Goal: Task Accomplishment & Management: Complete application form

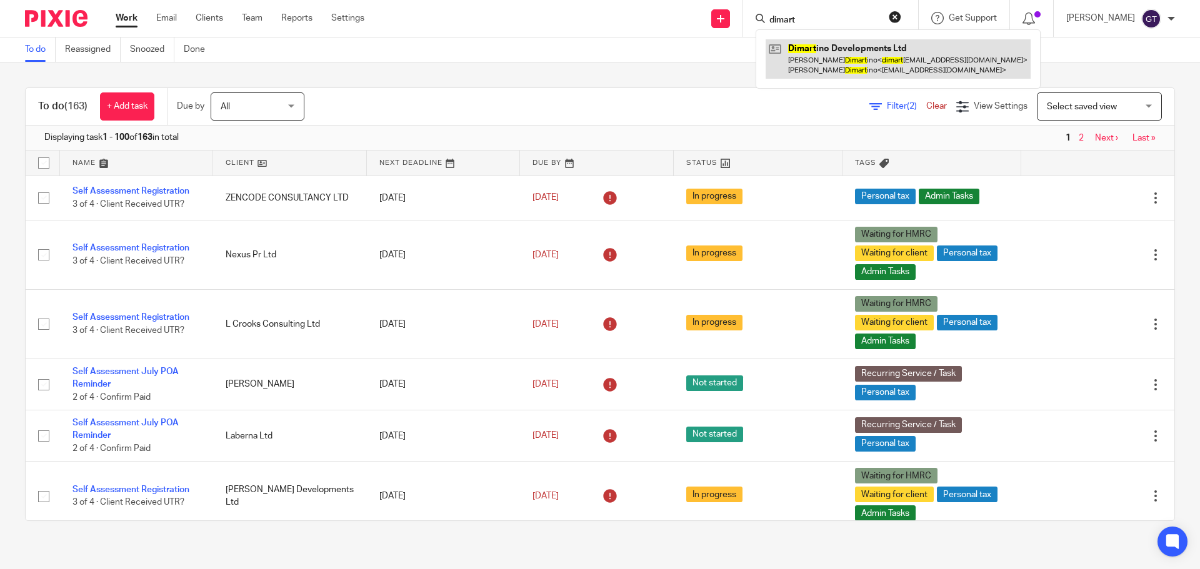
type input "dimart"
click at [833, 60] on link at bounding box center [898, 58] width 265 height 39
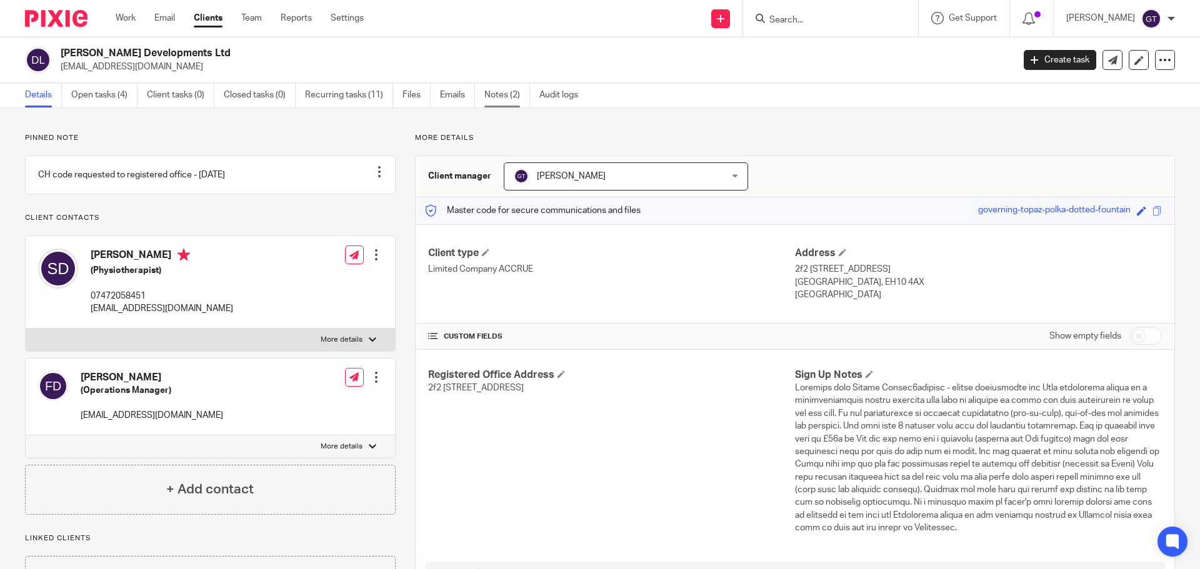
click at [499, 99] on link "Notes (2)" at bounding box center [507, 95] width 46 height 24
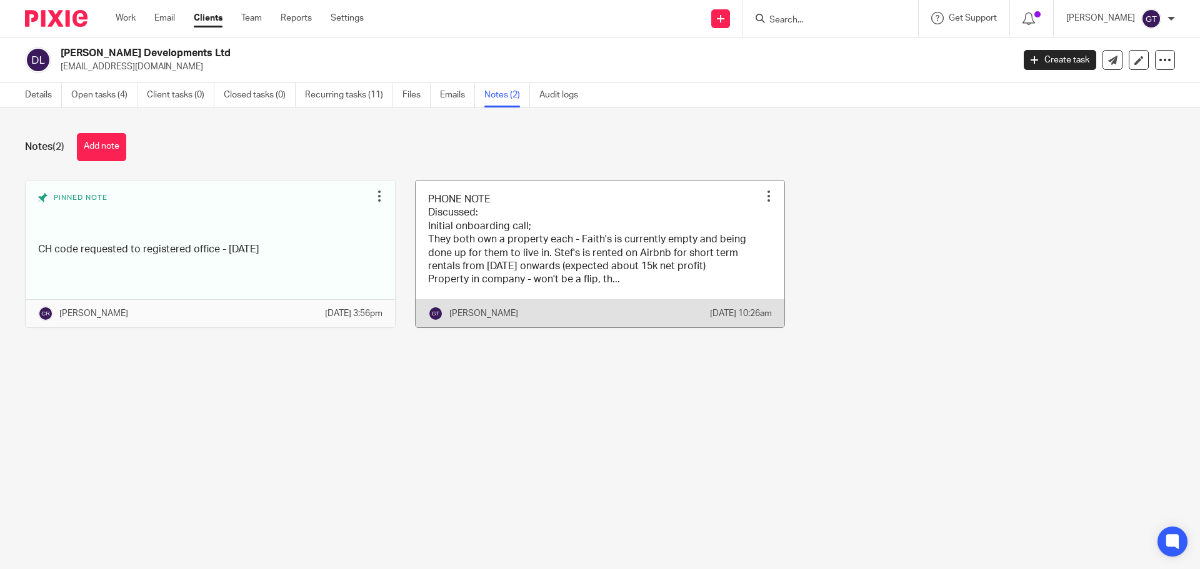
click at [559, 257] on link at bounding box center [600, 254] width 369 height 147
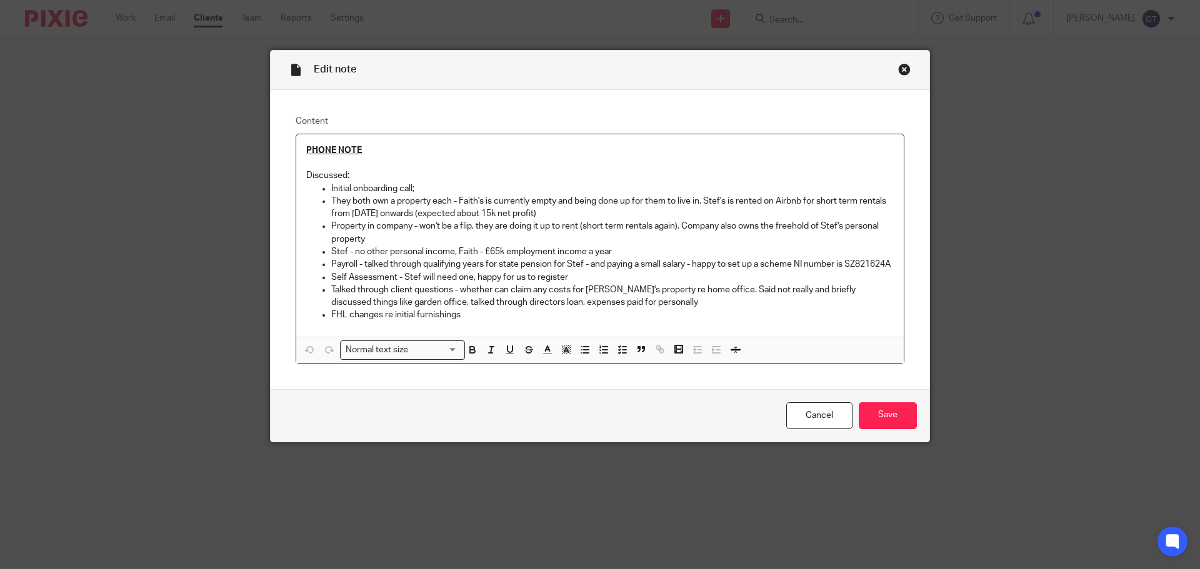
click at [898, 66] on div "Close this dialog window" at bounding box center [904, 69] width 12 height 12
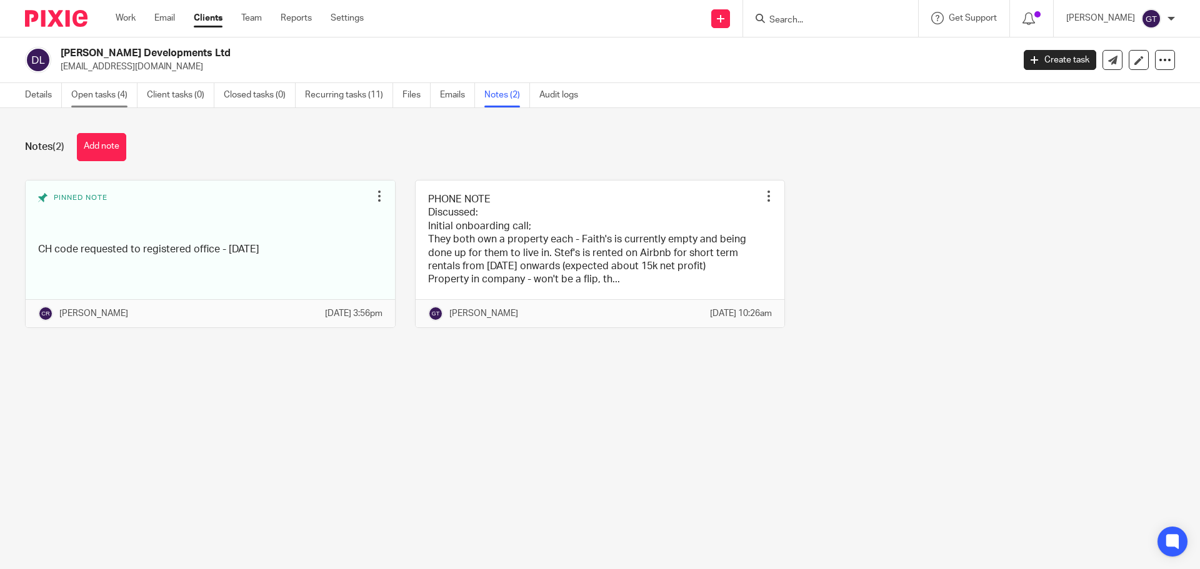
click at [121, 96] on link "Open tasks (4)" at bounding box center [104, 95] width 66 height 24
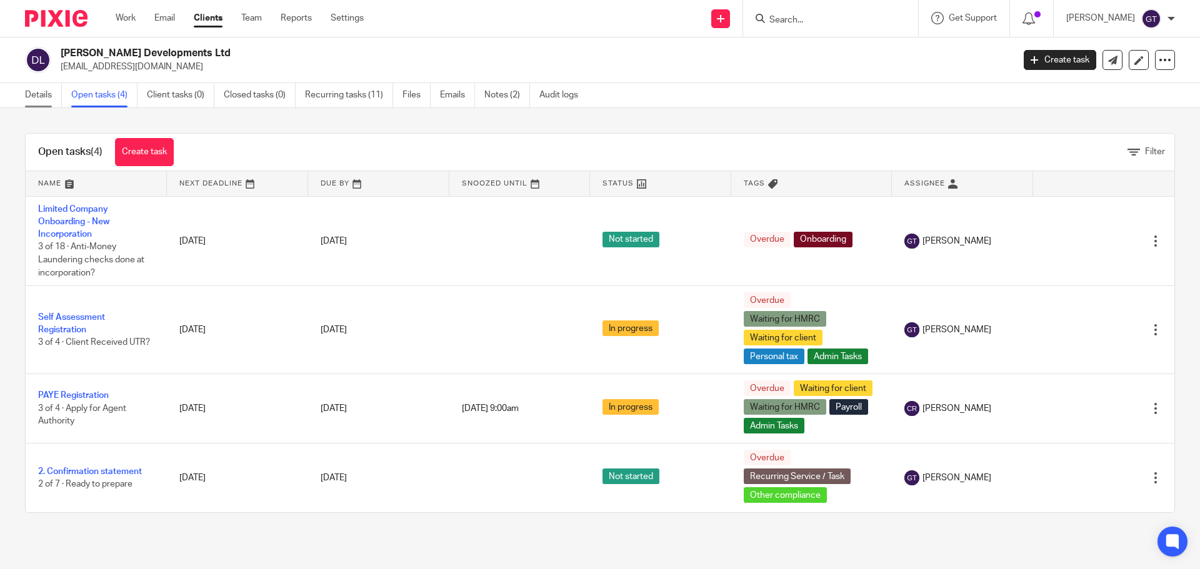
click at [43, 94] on link "Details" at bounding box center [43, 95] width 37 height 24
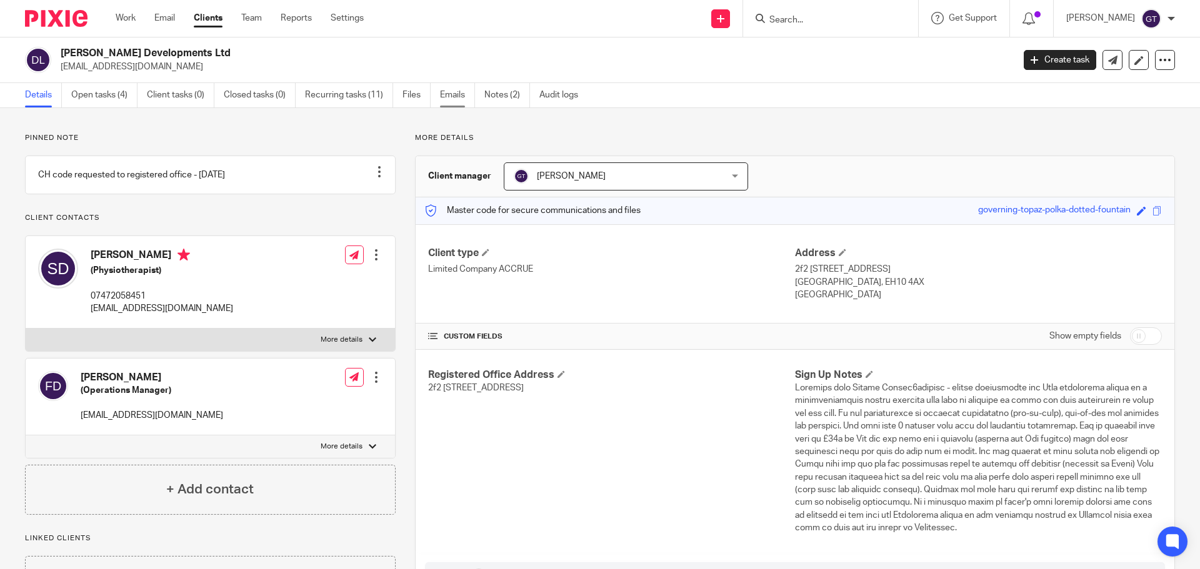
click at [454, 90] on link "Emails" at bounding box center [457, 95] width 35 height 24
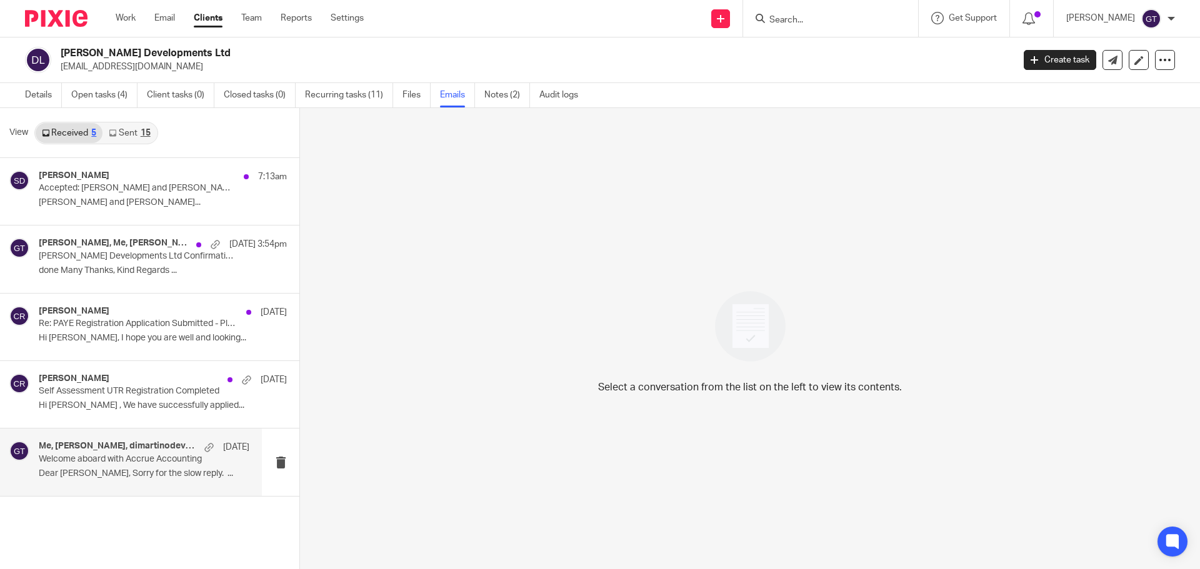
click at [142, 470] on p "Dear Greg, Sorry for the slow reply. ..." at bounding box center [144, 474] width 211 height 11
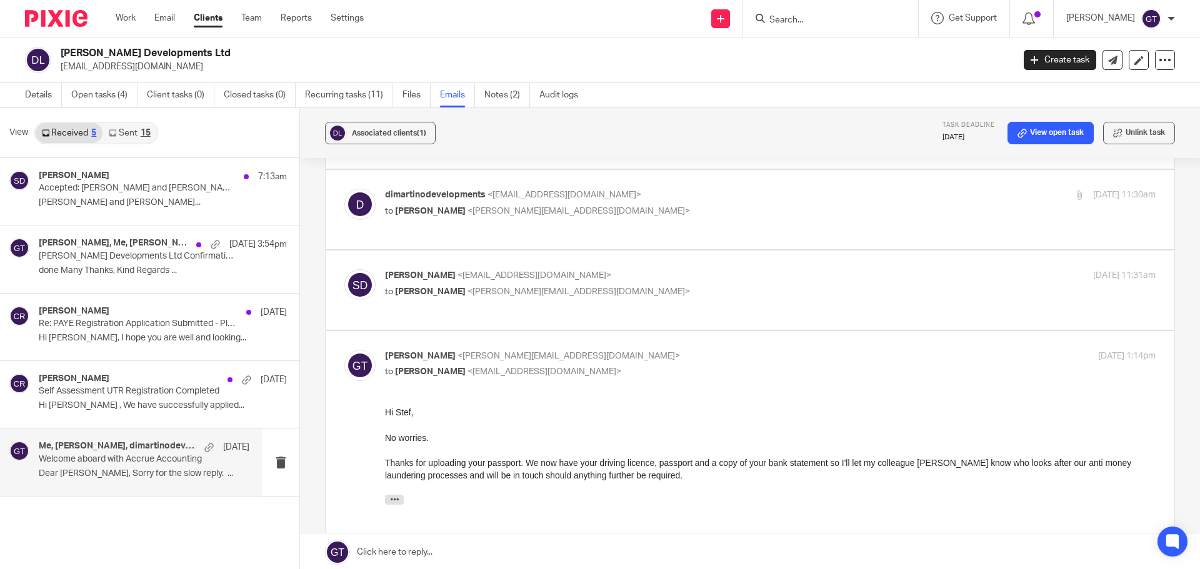
scroll to position [437, 0]
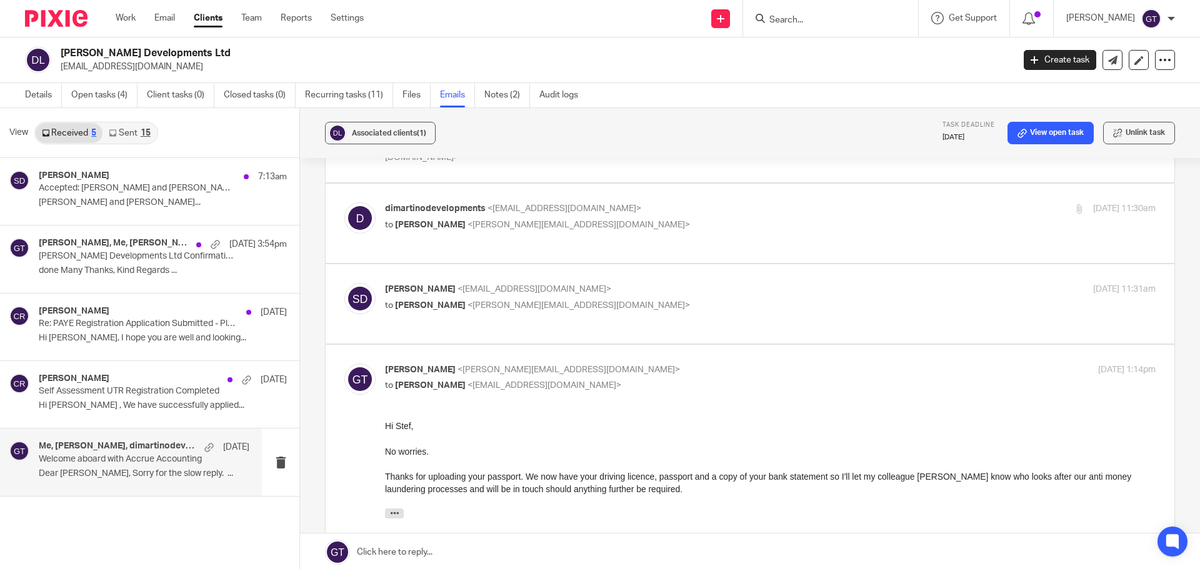
click at [511, 219] on p "to Greg Timson <greg@accrueaccounting.co.uk>" at bounding box center [642, 225] width 514 height 13
checkbox input "true"
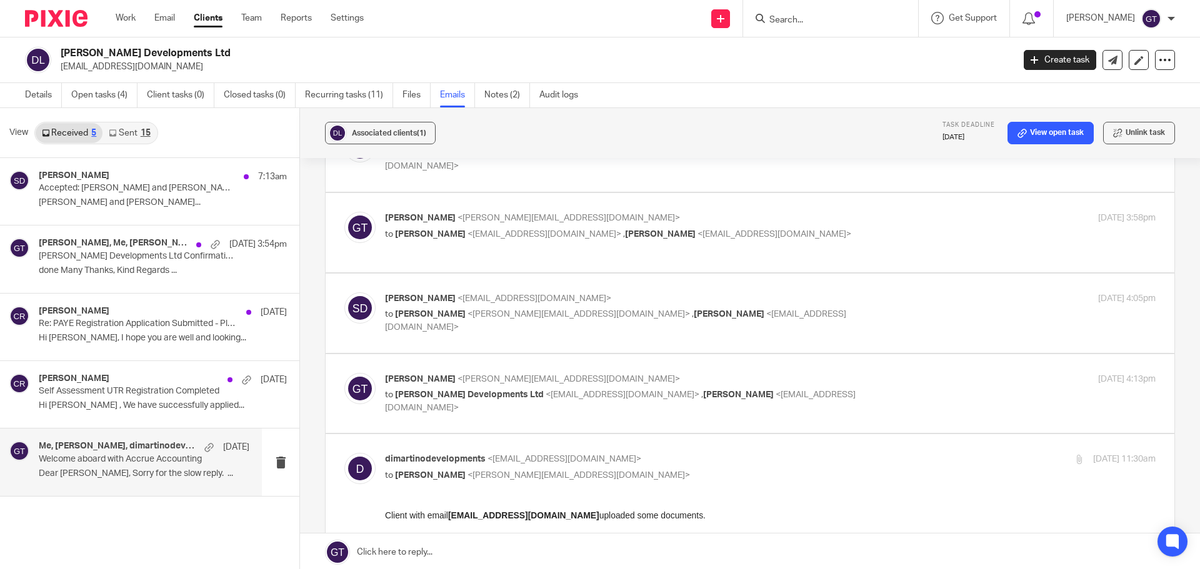
scroll to position [0, 0]
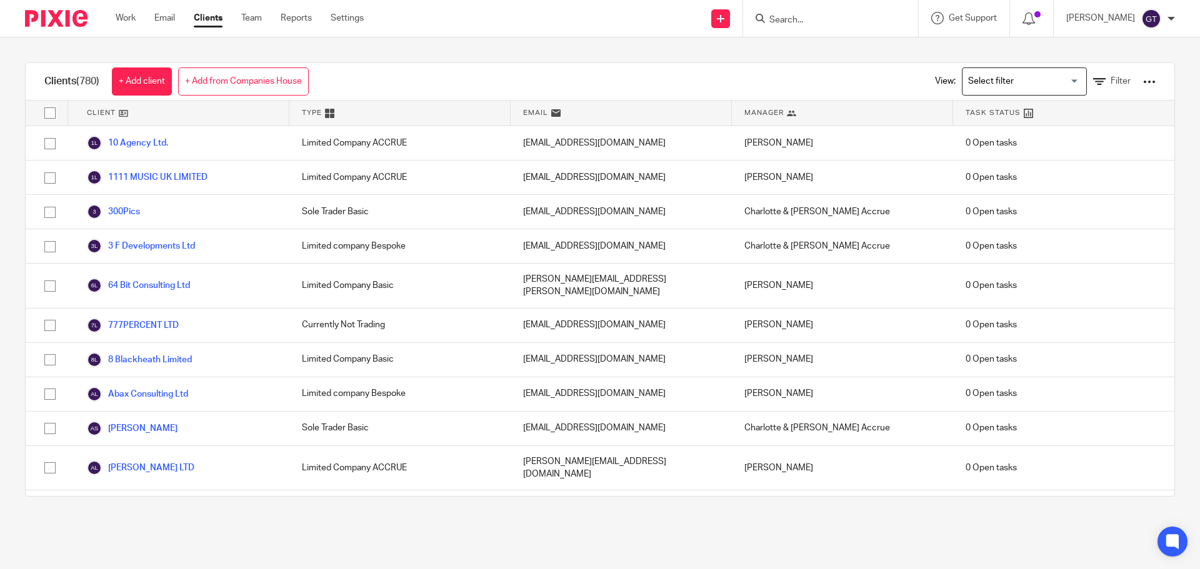
click at [803, 21] on input "Search" at bounding box center [824, 20] width 112 height 11
type input "signal"
click at [840, 51] on link at bounding box center [871, 53] width 211 height 29
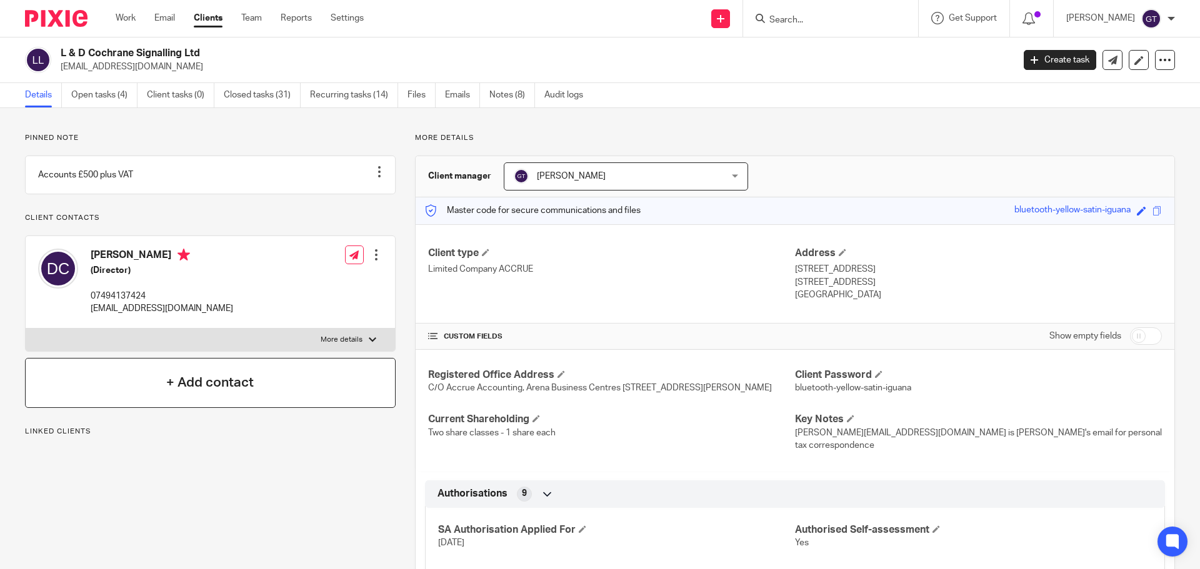
click at [229, 392] on h4 "+ Add contact" at bounding box center [209, 382] width 87 height 19
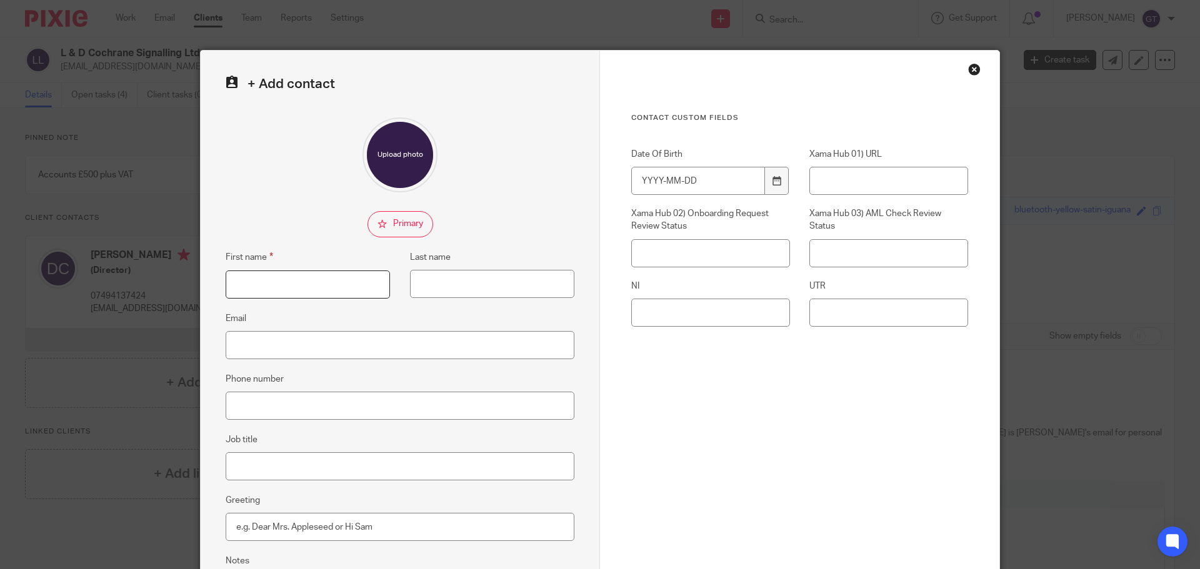
click at [294, 287] on input "First name" at bounding box center [308, 285] width 164 height 28
type input "[PERSON_NAME]"
type input "Cochrane"
click at [269, 344] on input "Email" at bounding box center [400, 345] width 349 height 28
type input "[EMAIL_ADDRESS][DOMAIN_NAME]"
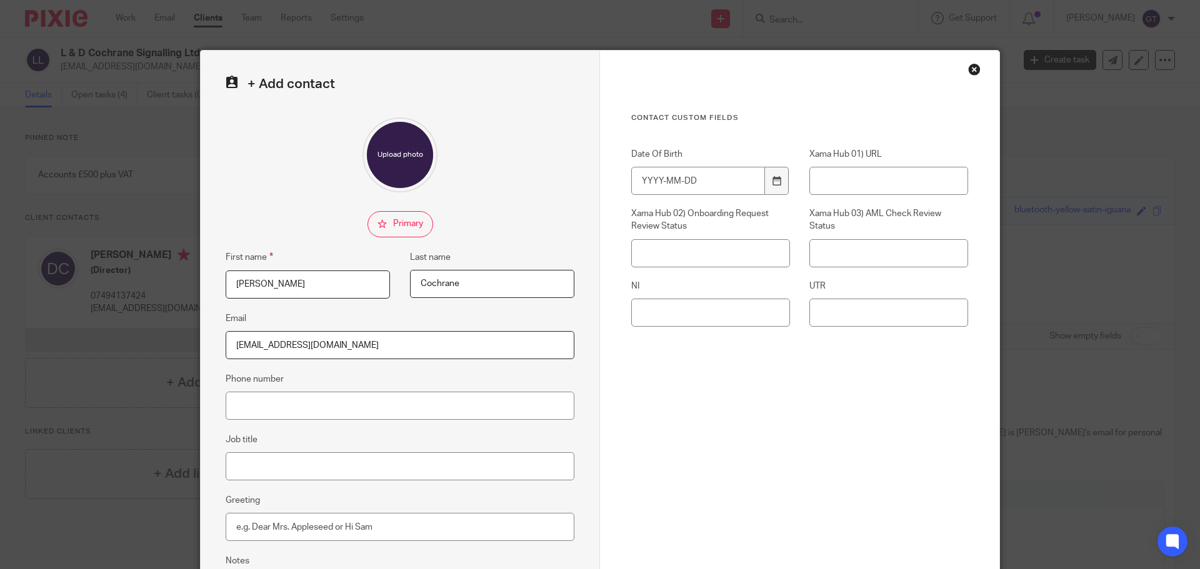
click at [730, 469] on div "Cancel Save contact" at bounding box center [799, 563] width 337 height 188
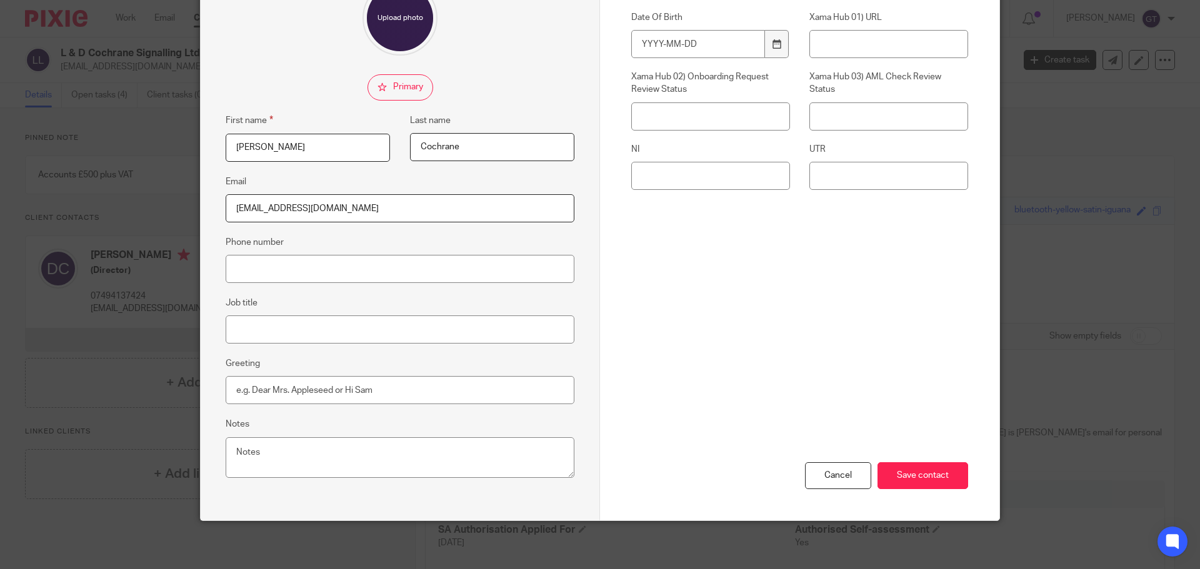
scroll to position [139, 0]
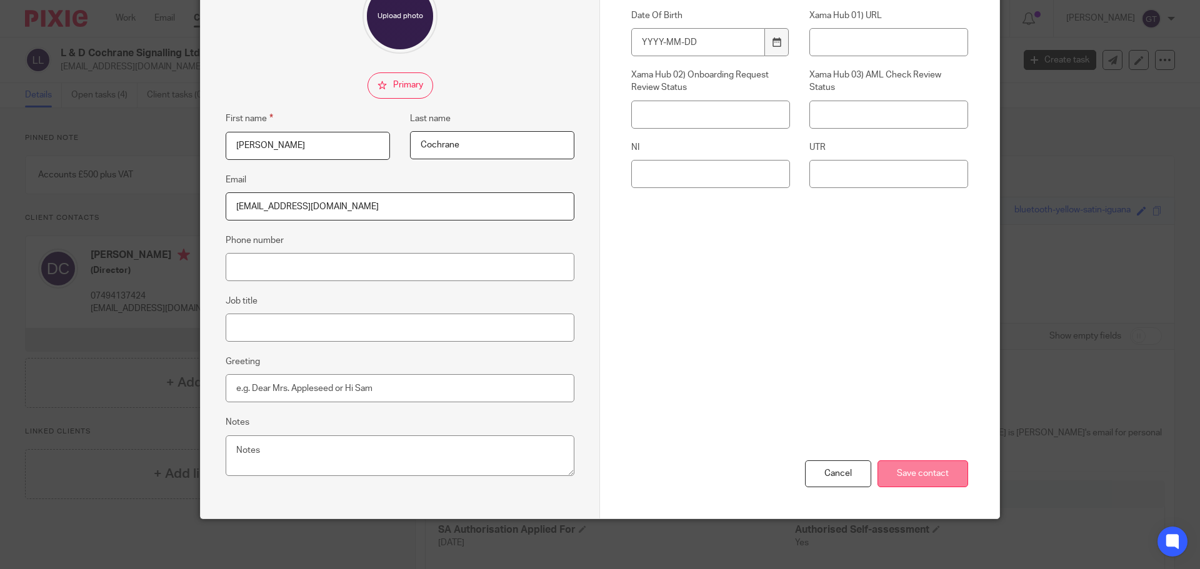
click at [937, 474] on input "Save contact" at bounding box center [922, 474] width 91 height 27
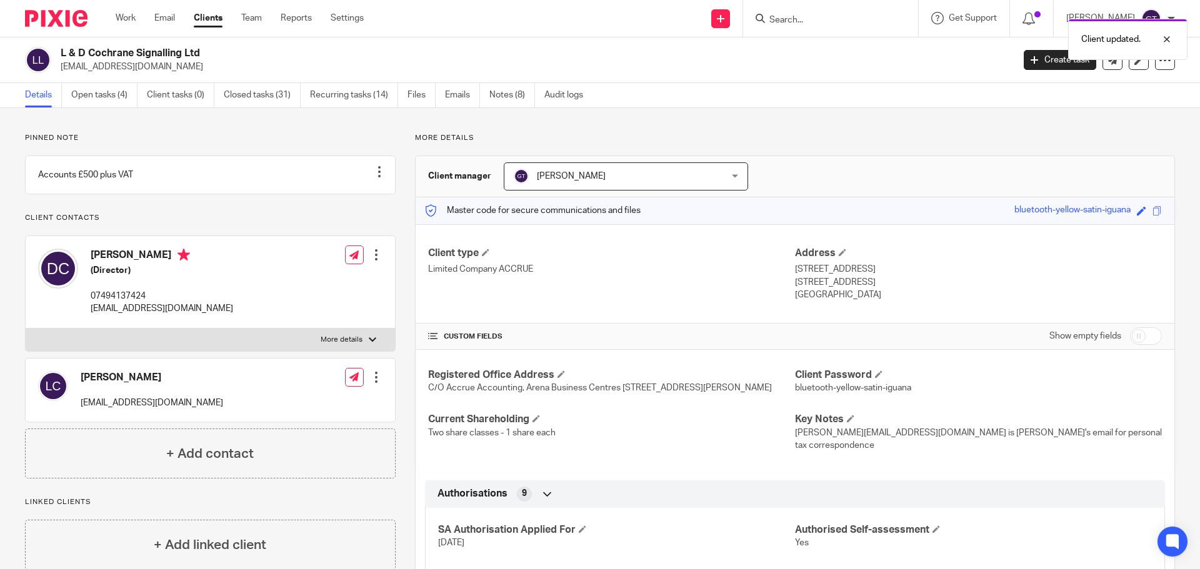
click at [416, 376] on div "Registered Office Address C/O Accrue Accounting, Arena Business Centres Unit E4…" at bounding box center [795, 410] width 759 height 121
click at [372, 384] on div at bounding box center [376, 377] width 12 height 12
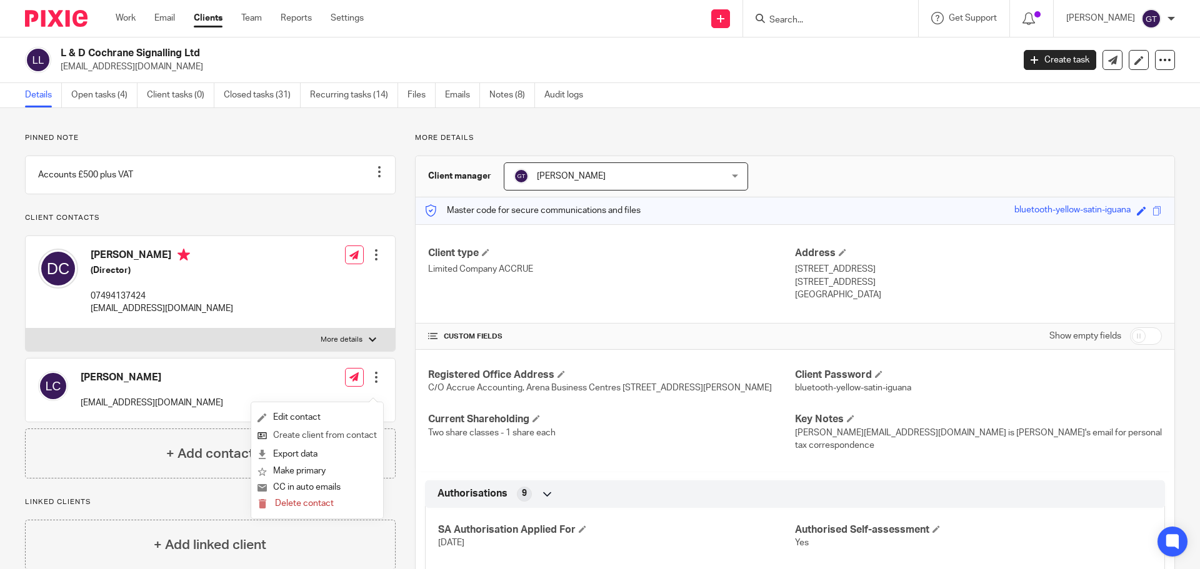
click at [297, 435] on link "Create client from contact" at bounding box center [316, 436] width 119 height 18
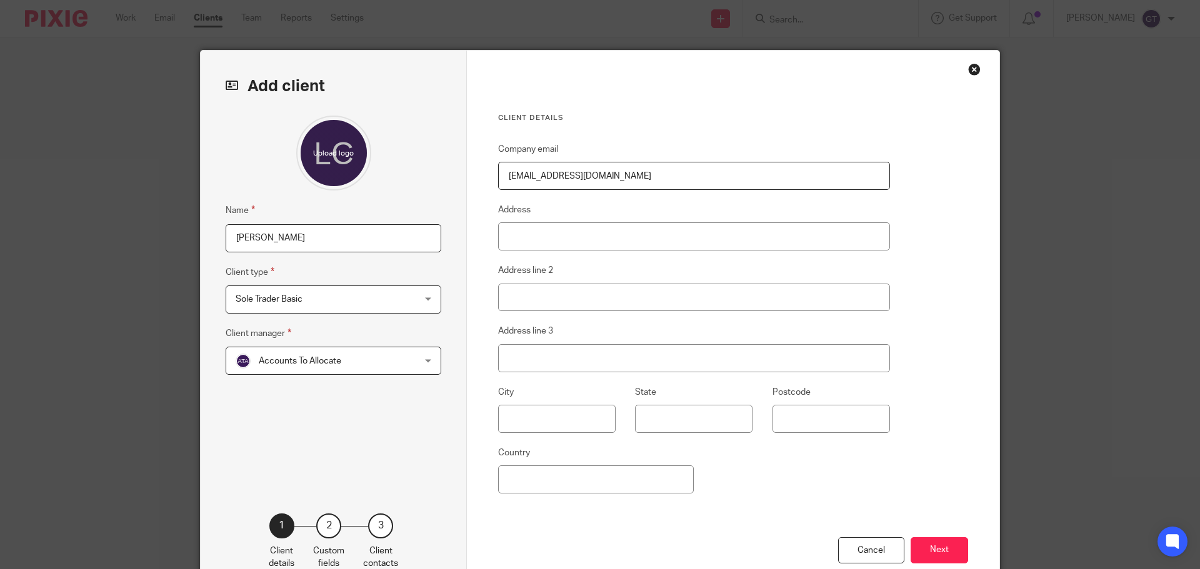
click at [302, 365] on span "Accounts To Allocate" at bounding box center [300, 361] width 82 height 9
click at [274, 292] on span "Sole Trader Basic" at bounding box center [318, 299] width 164 height 26
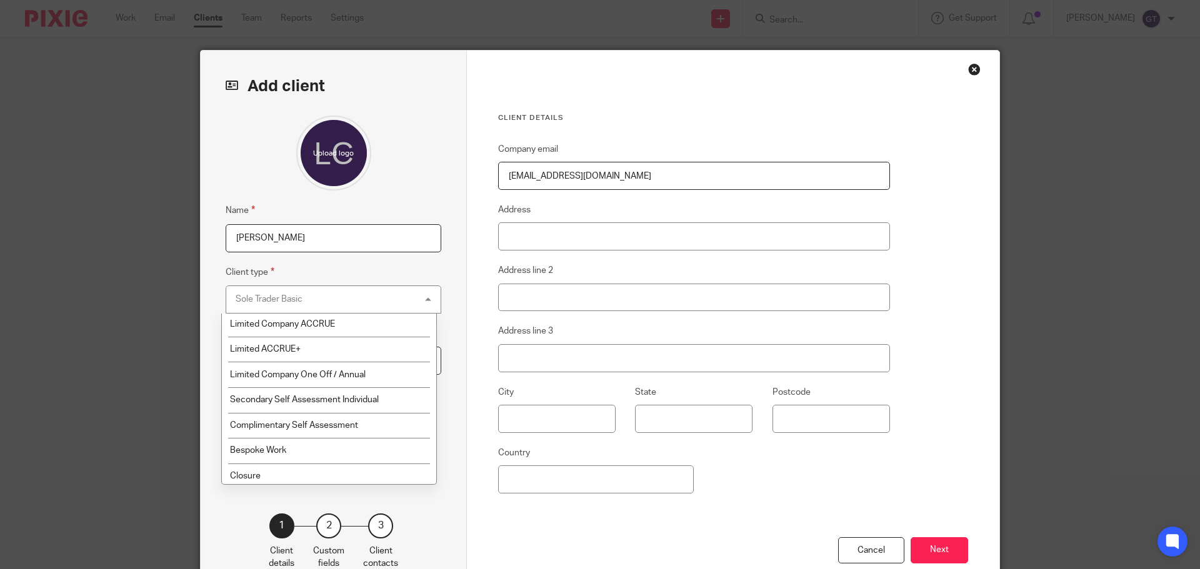
scroll to position [150, 0]
click at [280, 402] on span "Secondary Self Assessment Individual" at bounding box center [304, 404] width 149 height 9
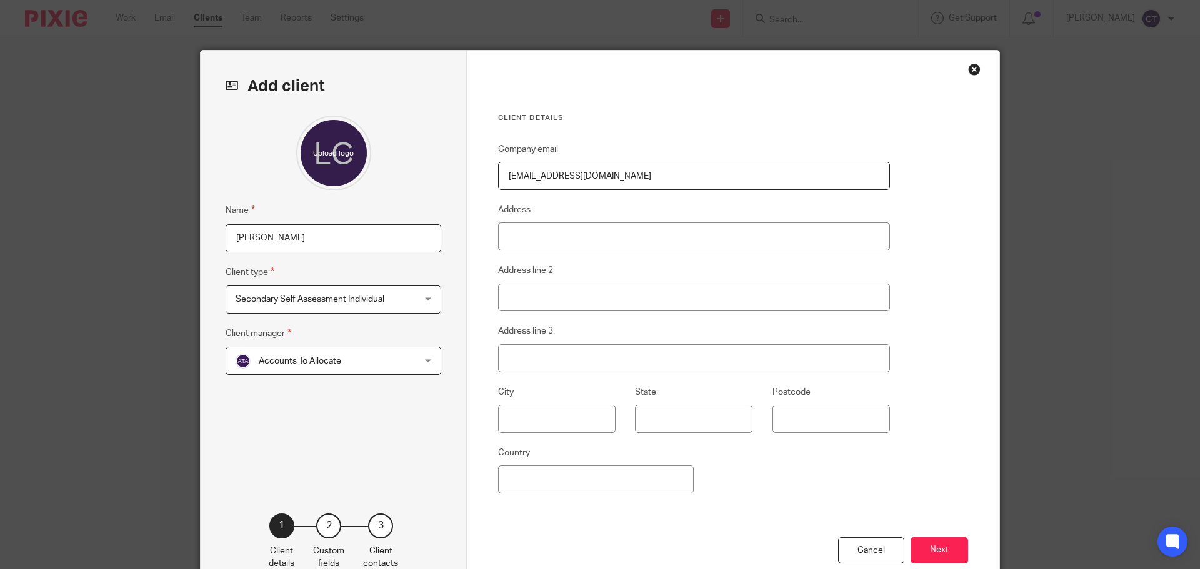
click at [330, 358] on span "Accounts To Allocate" at bounding box center [300, 361] width 82 height 9
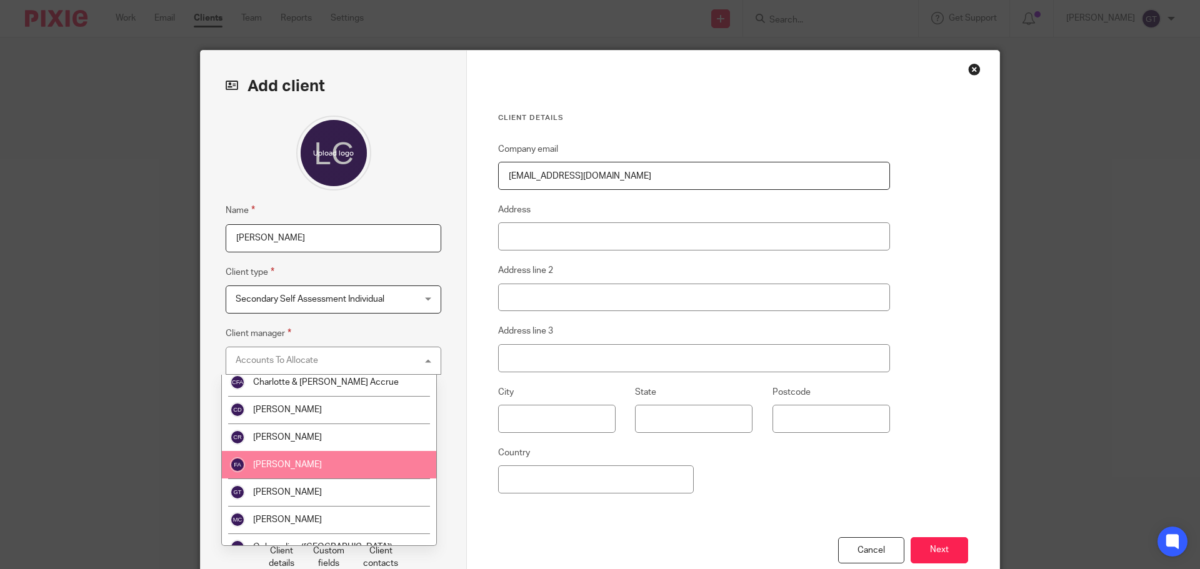
scroll to position [62, 0]
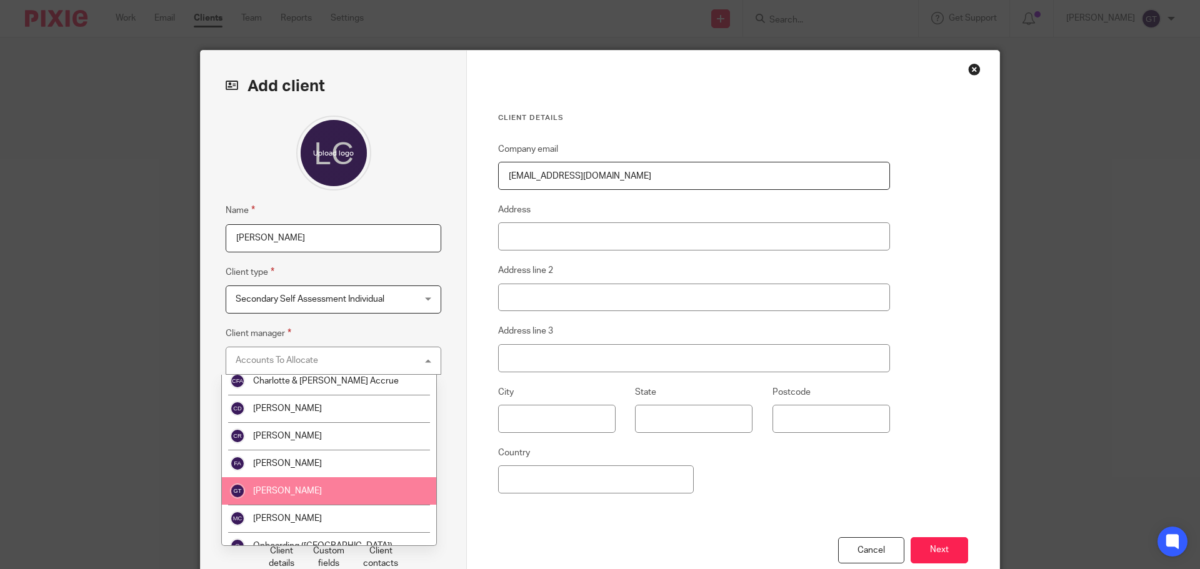
click at [286, 486] on li "[PERSON_NAME]" at bounding box center [329, 490] width 214 height 27
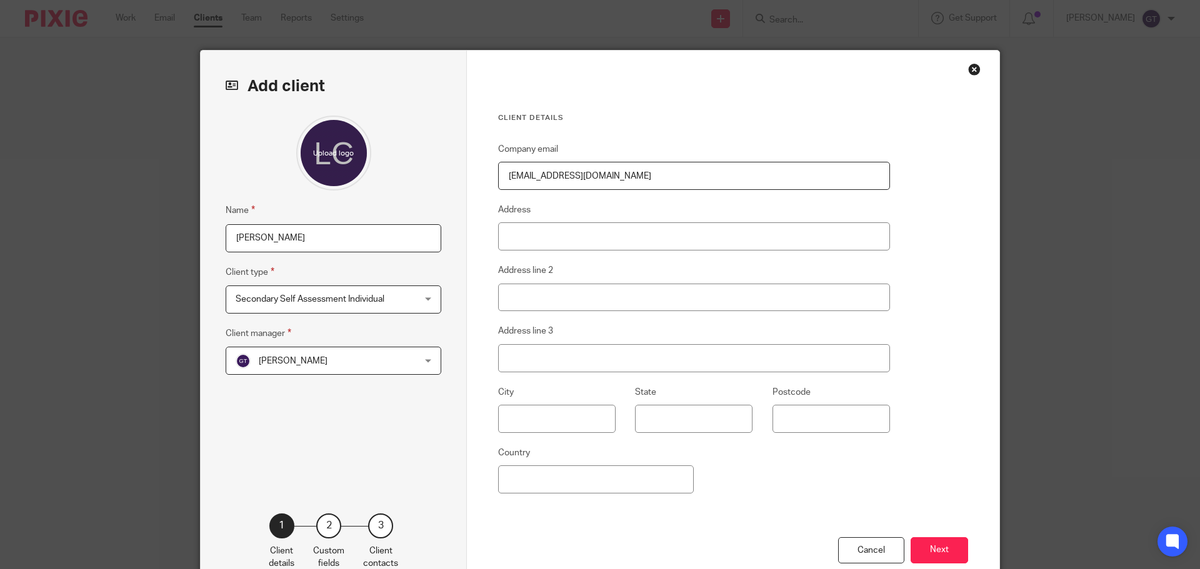
click at [331, 444] on div "Name Lindsey Cochrane Client type Secondary Self Assessment Individual Secondar…" at bounding box center [334, 296] width 216 height 360
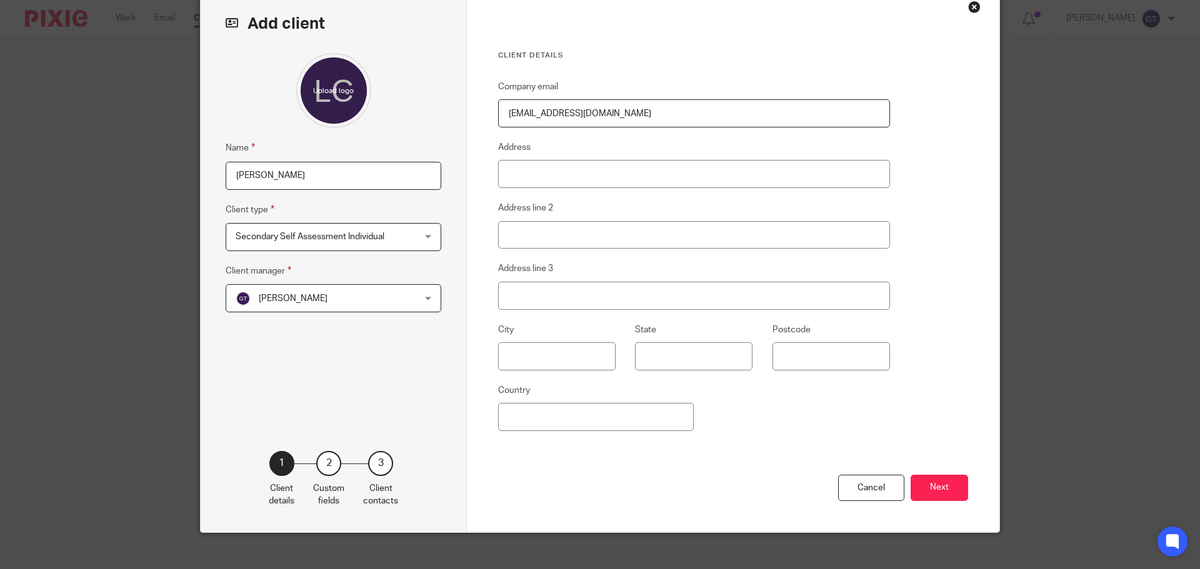
click at [936, 484] on button "Next" at bounding box center [939, 488] width 57 height 27
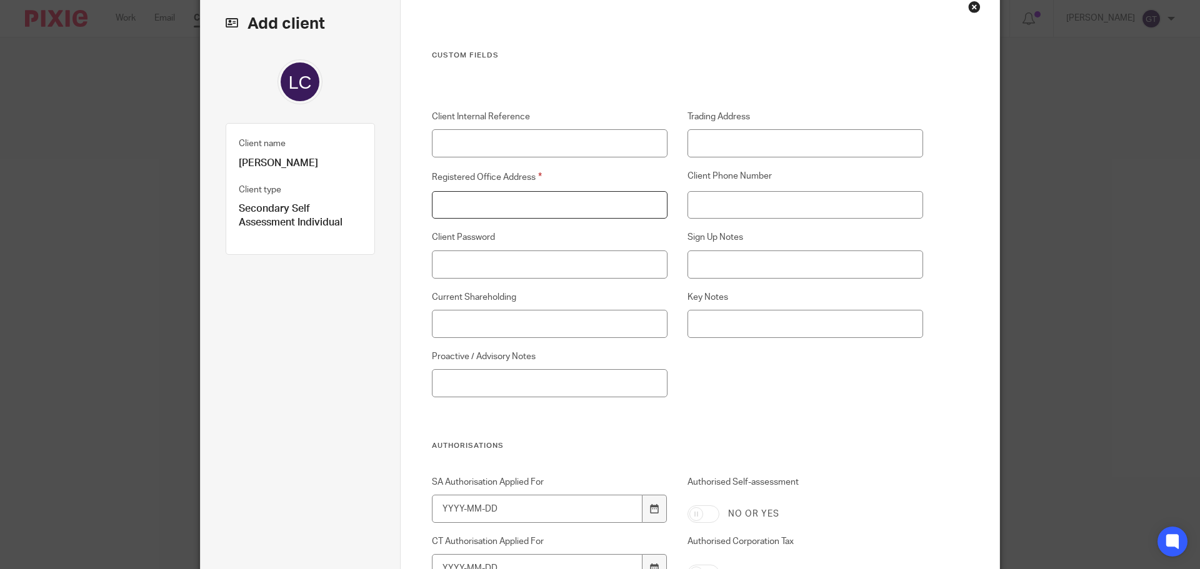
click at [584, 202] on input "Registered Office Address" at bounding box center [550, 205] width 236 height 28
drag, startPoint x: 584, startPoint y: 197, endPoint x: 351, endPoint y: 206, distance: 233.2
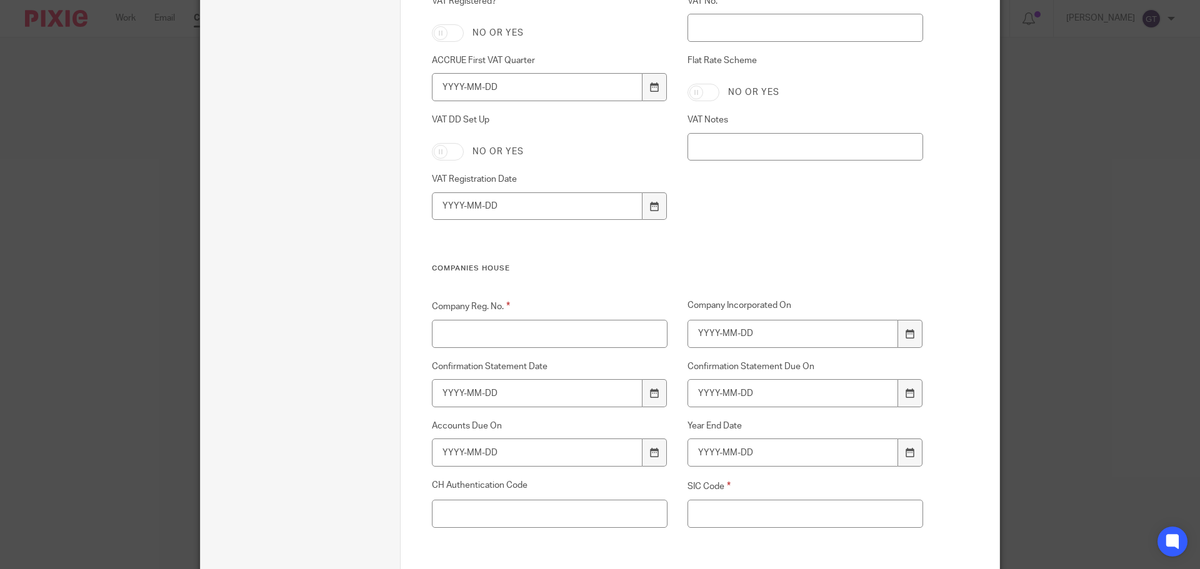
scroll to position [1625, 0]
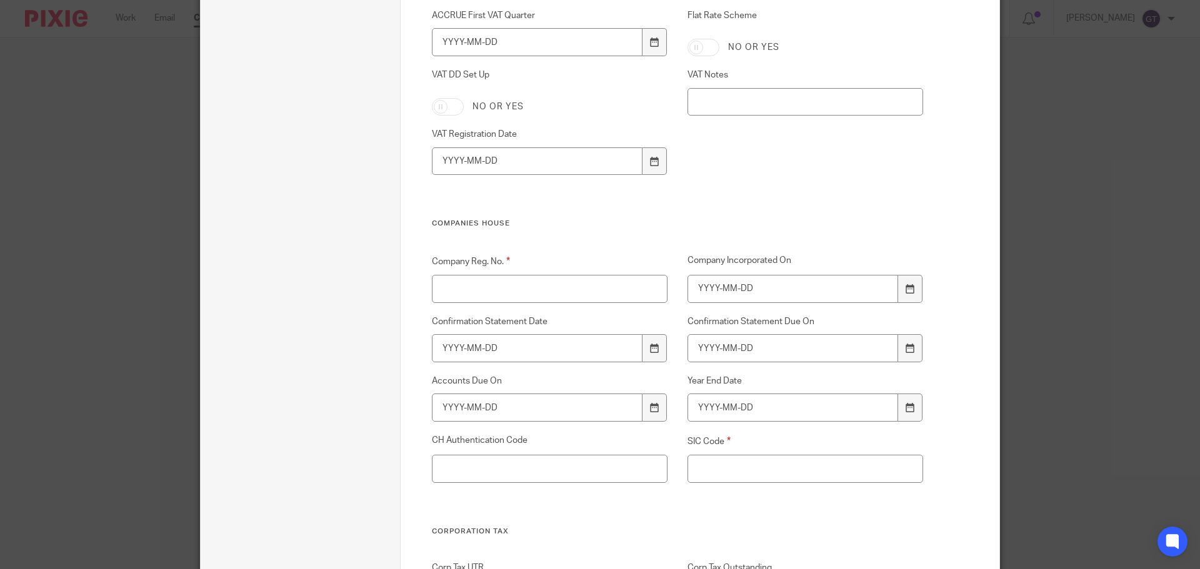
type input "N/A"
click at [519, 285] on input "Company Reg. No." at bounding box center [550, 289] width 236 height 28
paste input "N/A"
type input "N/A"
click at [714, 461] on input "SIC Code" at bounding box center [805, 469] width 236 height 28
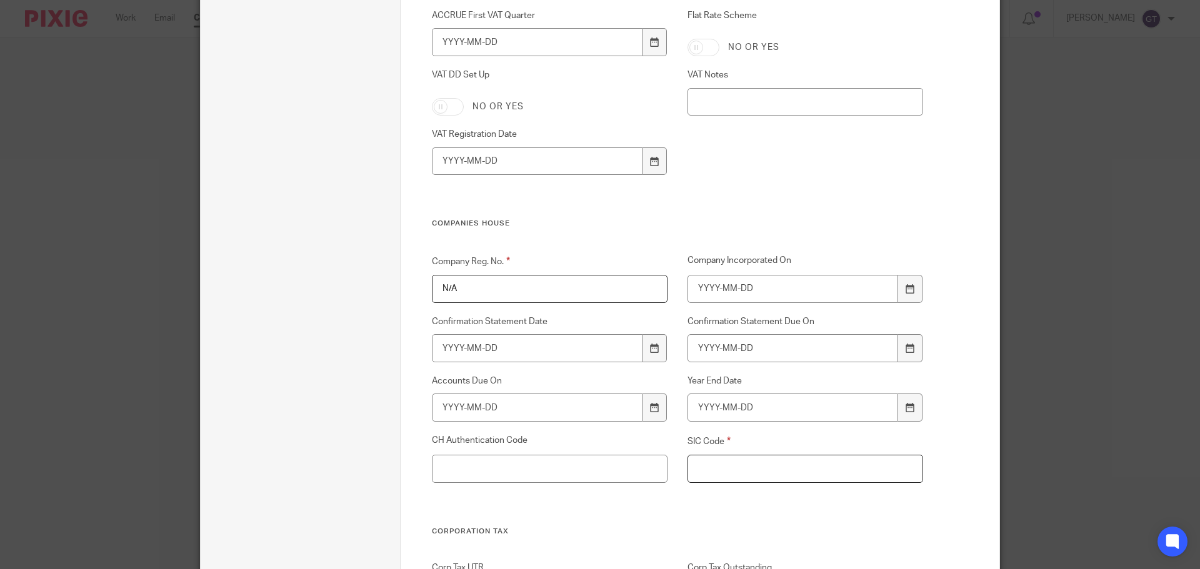
paste input "N/A"
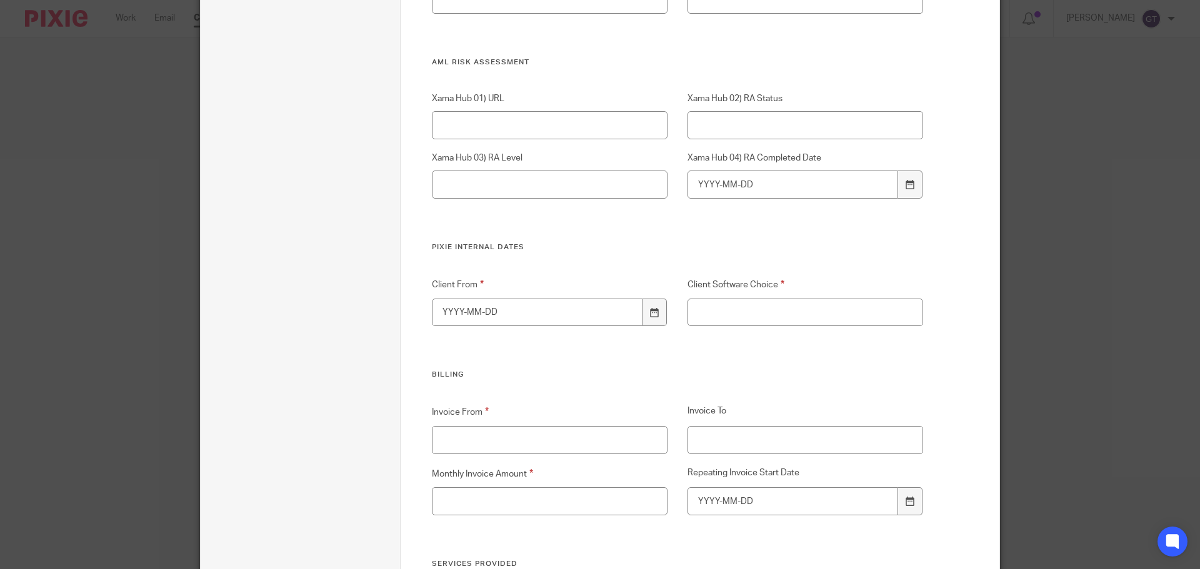
scroll to position [2500, 0]
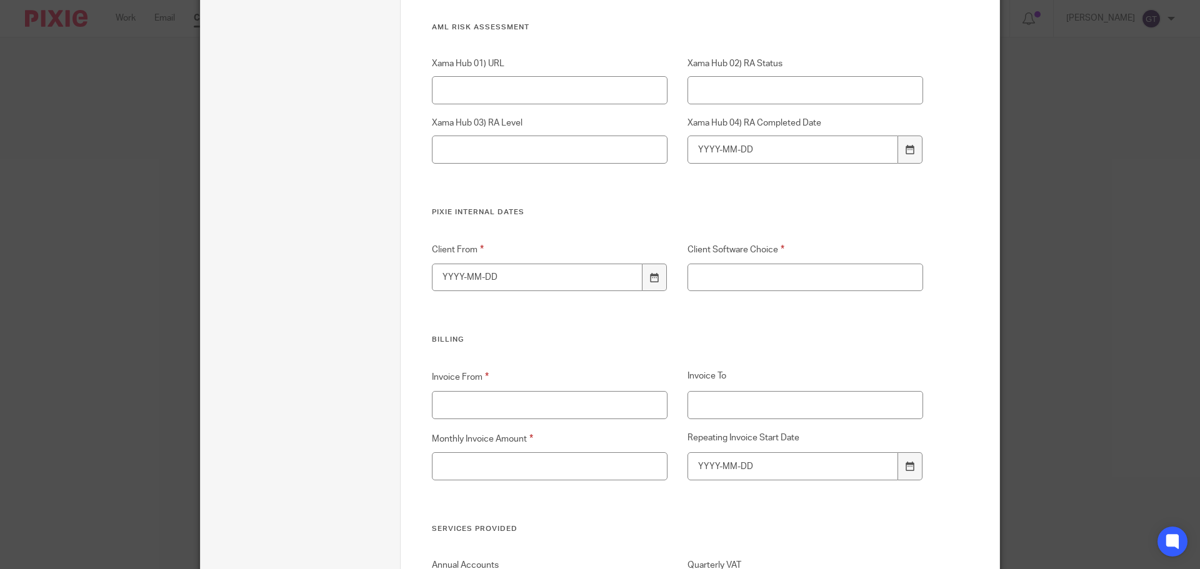
type input "N/A"
click at [762, 271] on input "Client Software Choice" at bounding box center [805, 278] width 236 height 28
paste input "N/A"
type input "N/A"
click at [650, 277] on icon at bounding box center [654, 277] width 9 height 9
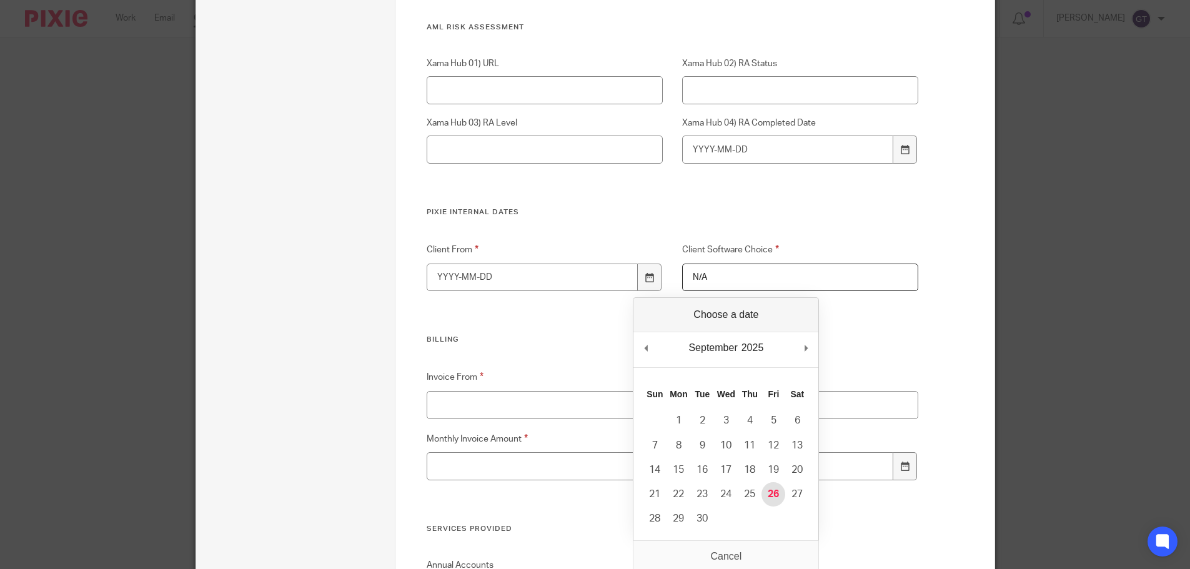
type input "2025-09-26"
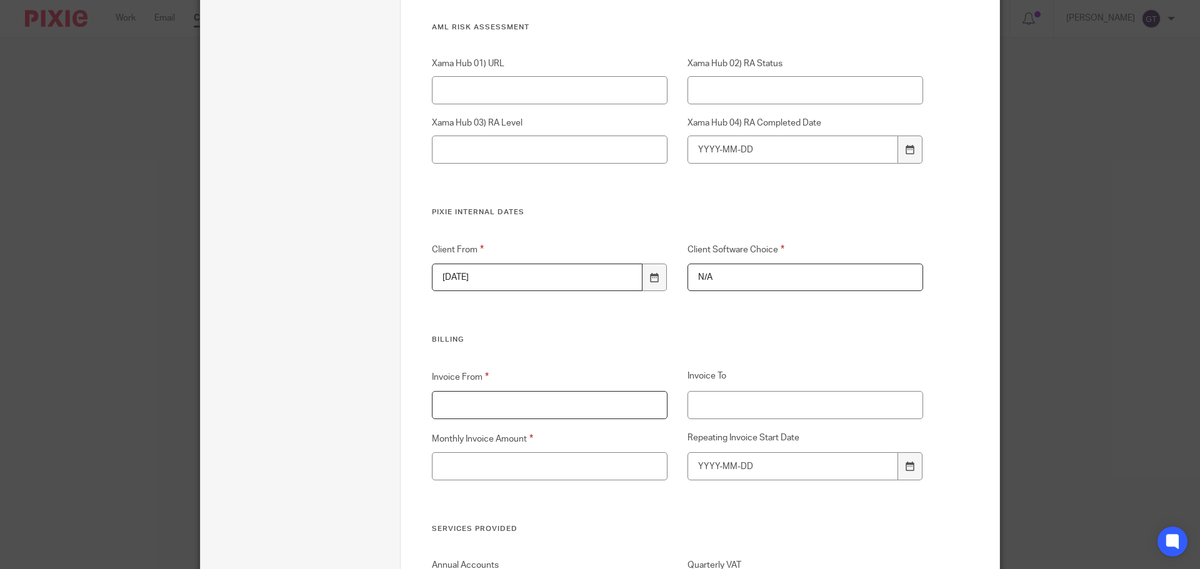
click at [539, 405] on input "Invoice From" at bounding box center [550, 405] width 236 height 28
paste input "N/A"
type input "N/A"
click at [587, 465] on input "Monthly Invoice Amount" at bounding box center [550, 466] width 236 height 28
paste input "N/A"
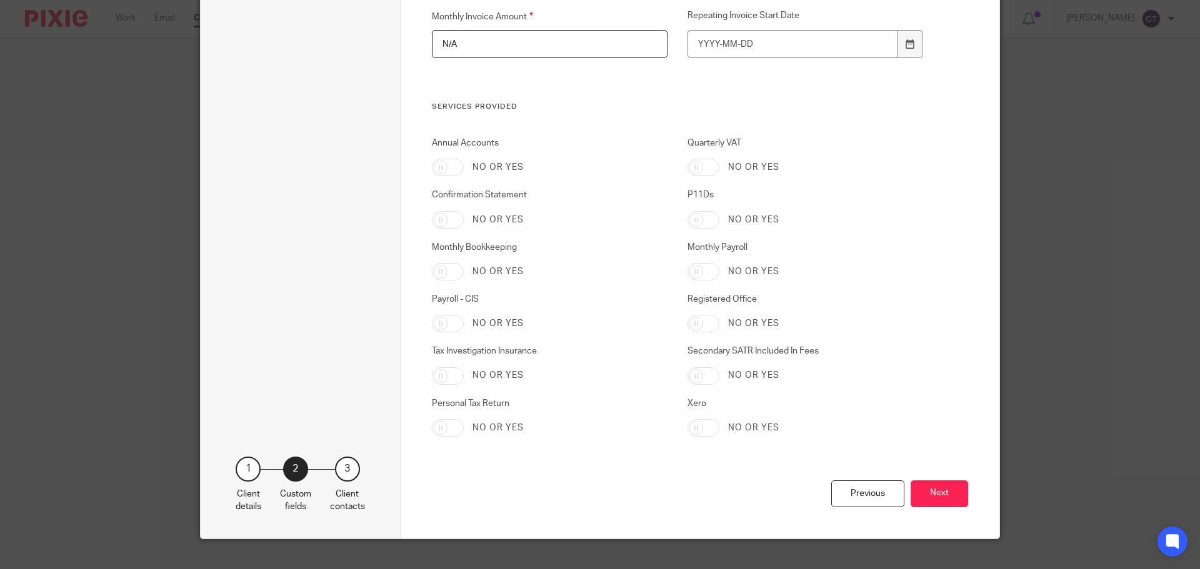
scroll to position [2937, 0]
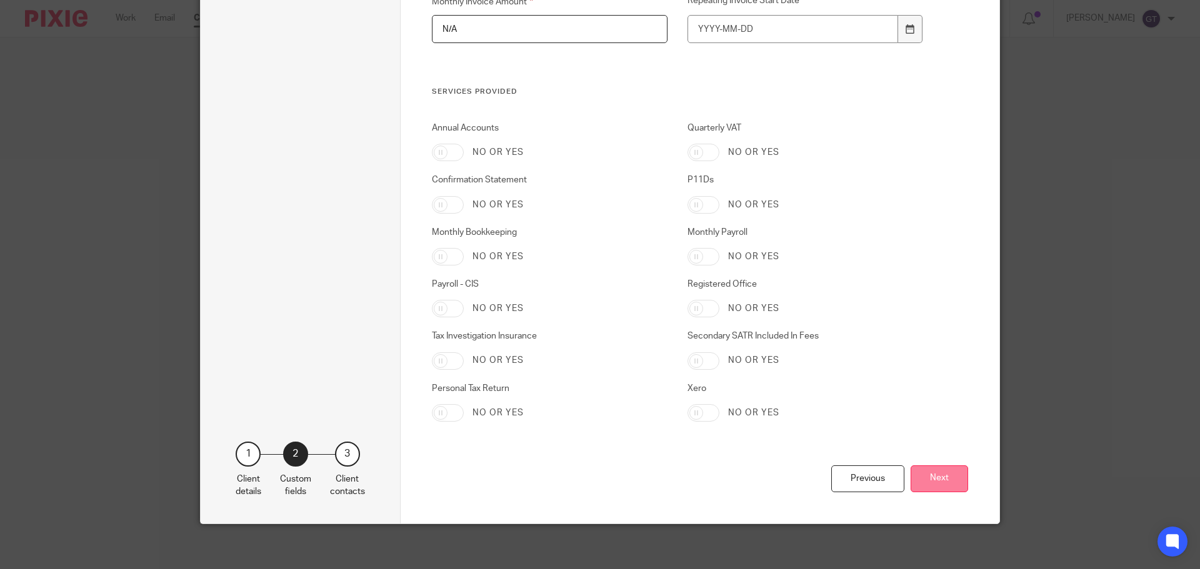
type input "N/A"
click at [943, 481] on button "Next" at bounding box center [939, 479] width 57 height 27
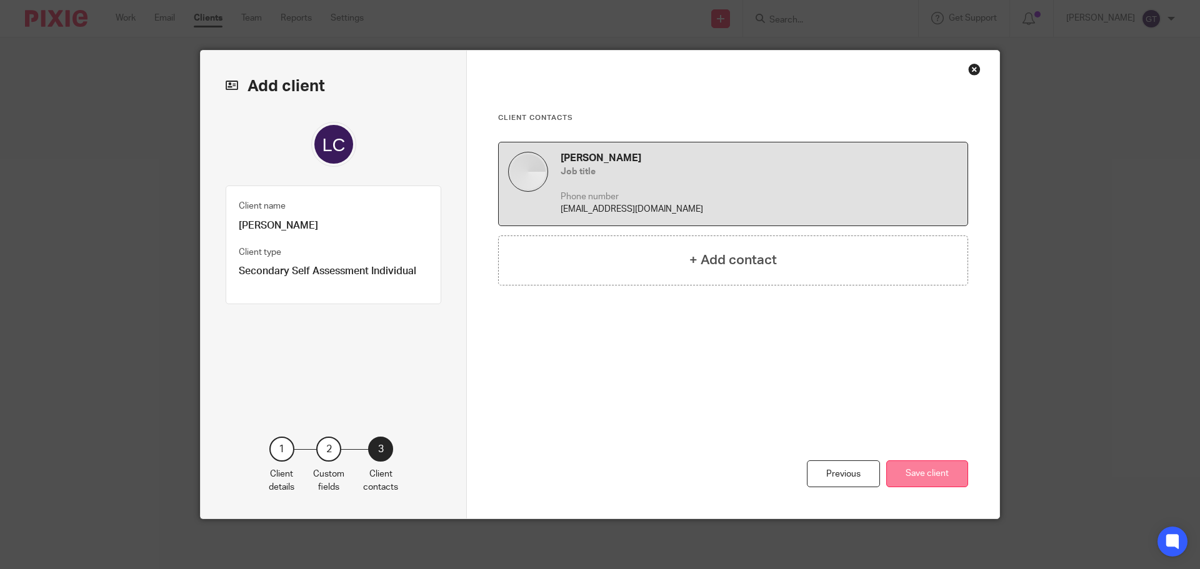
click at [919, 476] on button "Save client" at bounding box center [927, 474] width 82 height 27
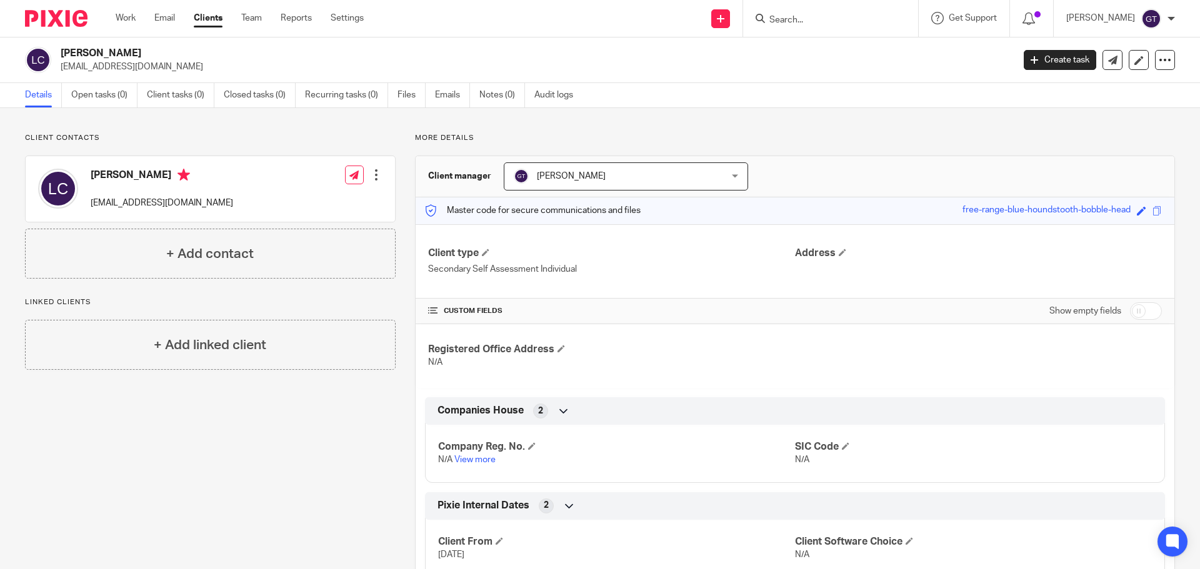
click at [402, 256] on div "More details Client manager [PERSON_NAME] [PERSON_NAME] Accounts To Allocate [P…" at bounding box center [785, 407] width 779 height 549
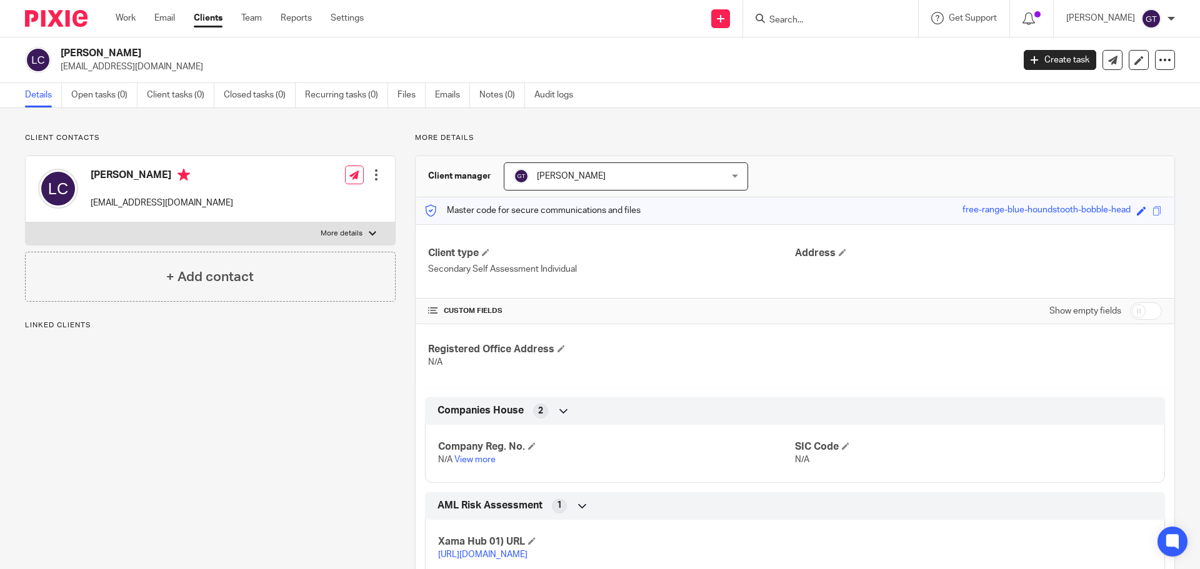
click at [351, 236] on p "More details" at bounding box center [342, 234] width 42 height 10
click at [26, 222] on input "More details" at bounding box center [25, 222] width 1 height 1
checkbox input "true"
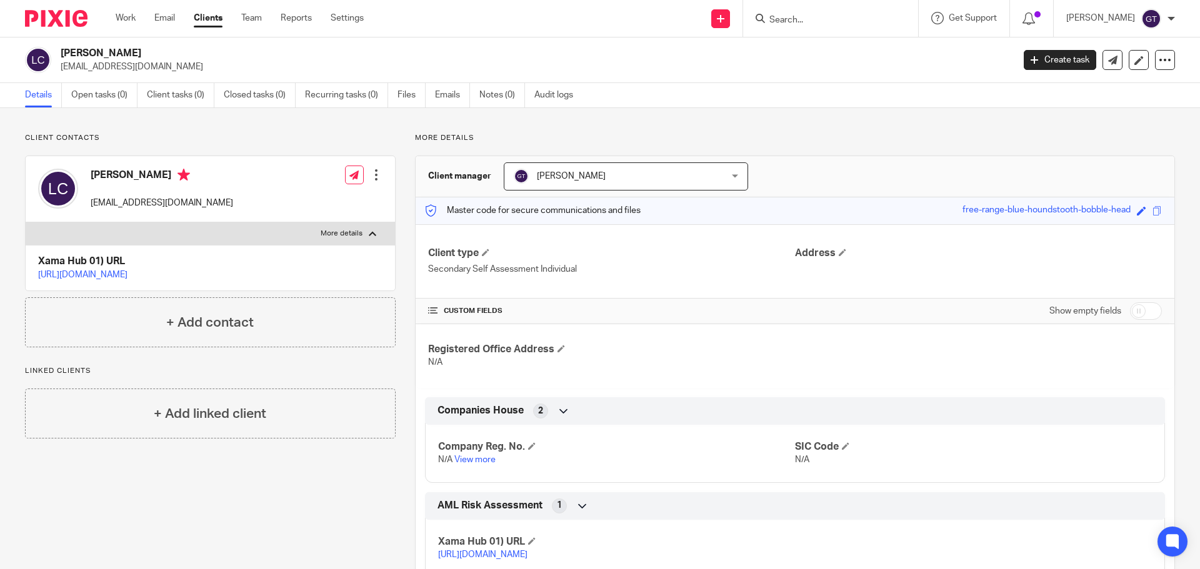
click at [352, 119] on div "Client contacts Lindsey Cochrane lindsay08.lj@gmail.com Edit contact Create cli…" at bounding box center [600, 455] width 1200 height 694
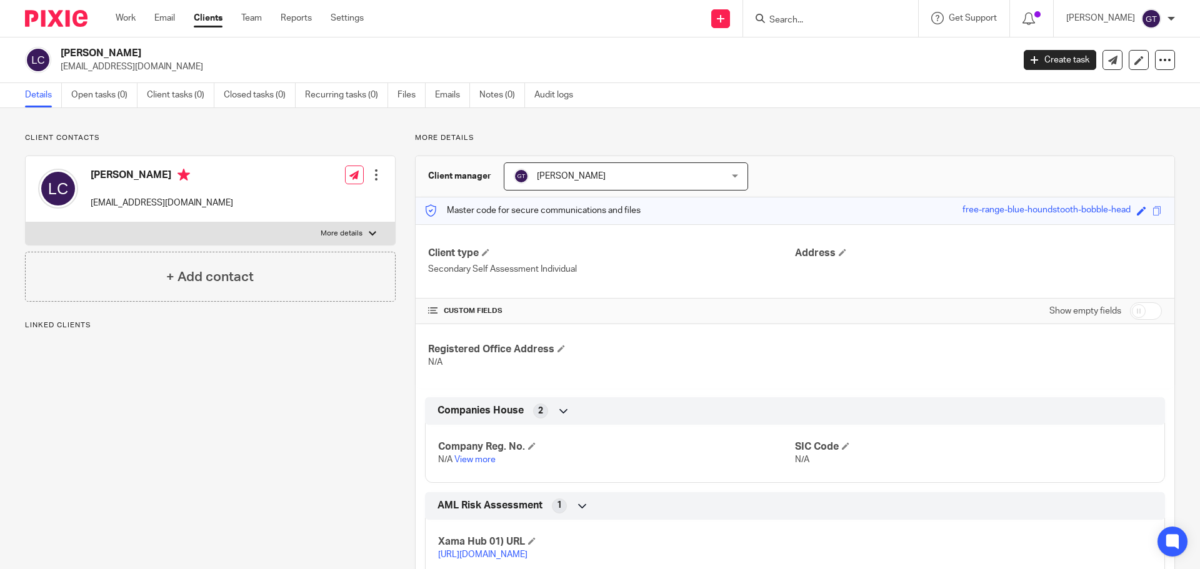
click at [378, 176] on div at bounding box center [376, 175] width 12 height 12
click at [267, 132] on div "Client contacts [PERSON_NAME] [EMAIL_ADDRESS][DOMAIN_NAME] Edit contact Create …" at bounding box center [600, 455] width 1200 height 694
click at [230, 367] on h4 "+ Add linked client" at bounding box center [210, 368] width 112 height 19
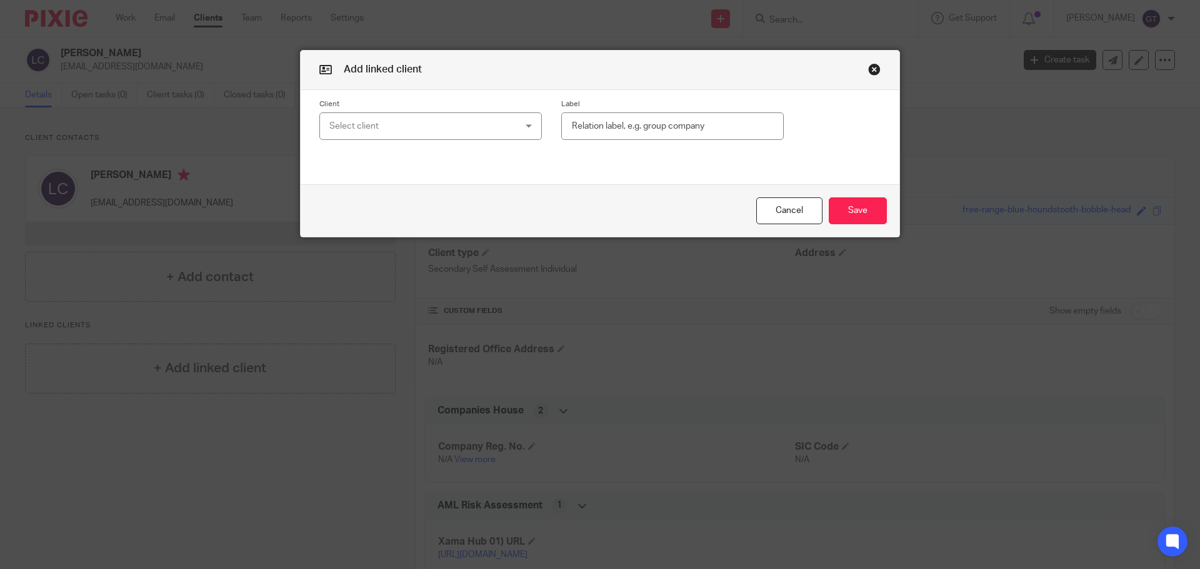
click at [459, 124] on div "Select client" at bounding box center [413, 126] width 169 height 26
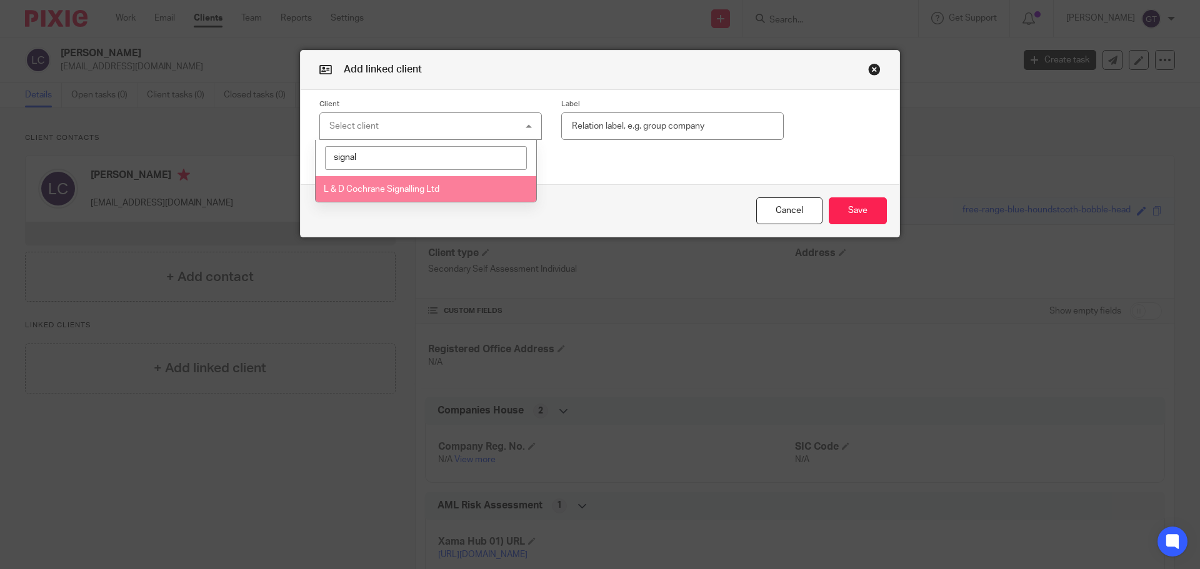
type input "signal"
click at [441, 185] on li "L & D Cochrane Signalling Ltd" at bounding box center [426, 189] width 221 height 26
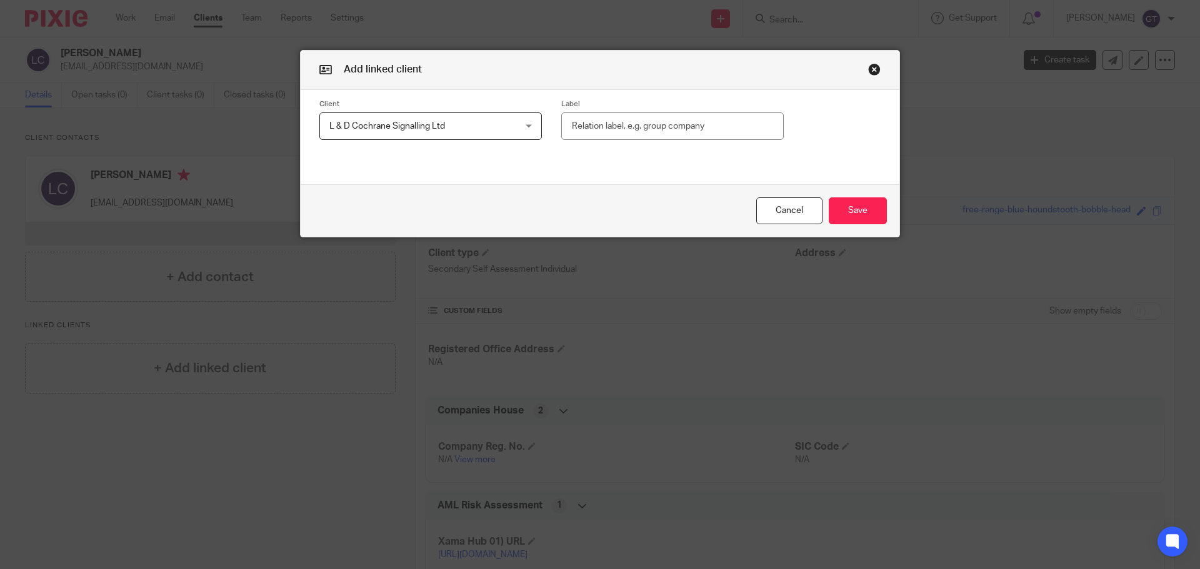
click at [633, 125] on input "text" at bounding box center [672, 126] width 222 height 28
type input "Shareholder"
click at [849, 209] on button "Save" at bounding box center [858, 210] width 58 height 27
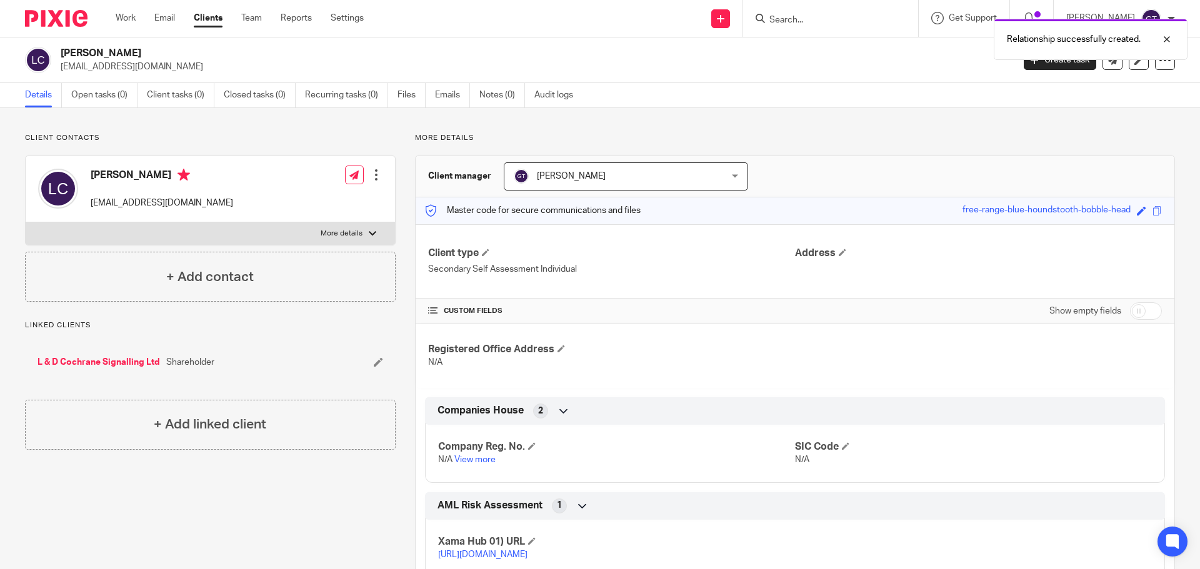
click at [119, 364] on link "L & D Cochrane Signalling Ltd" at bounding box center [98, 362] width 122 height 12
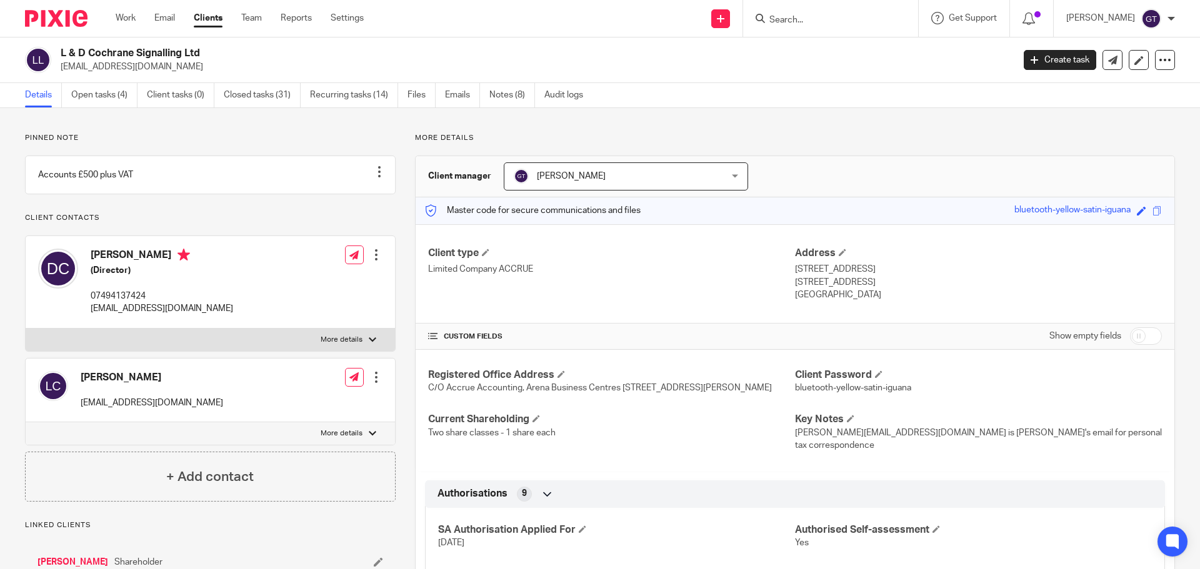
click at [337, 439] on p "More details" at bounding box center [342, 434] width 42 height 10
click at [26, 422] on input "More details" at bounding box center [25, 422] width 1 height 1
checkbox input "true"
